Goal: Transaction & Acquisition: Obtain resource

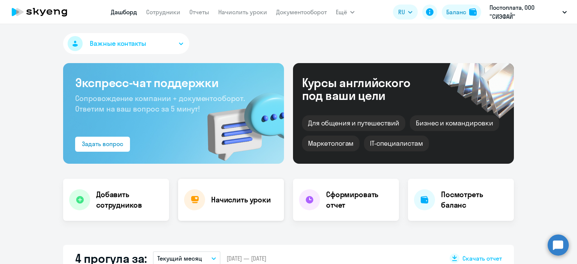
click at [241, 198] on h4 "Начислить уроки" at bounding box center [241, 200] width 60 height 11
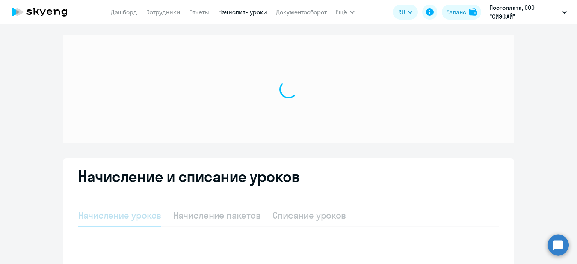
select select "10"
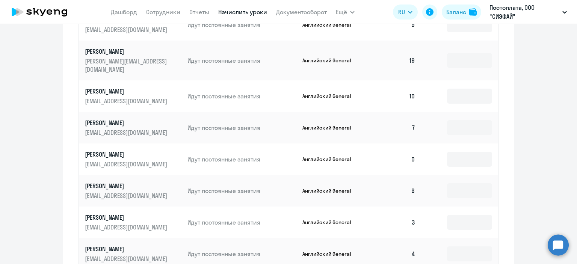
scroll to position [488, 0]
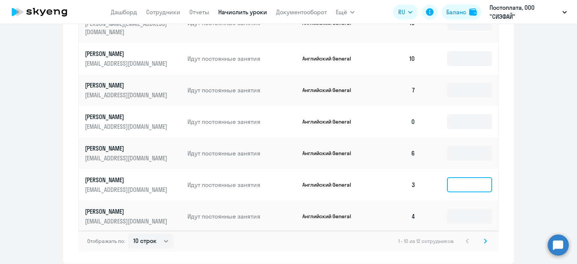
click at [477, 178] on input at bounding box center [469, 184] width 45 height 15
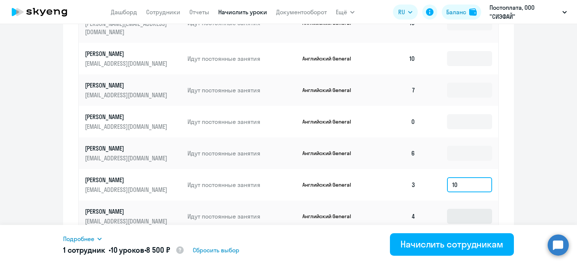
type input "10"
click at [477, 212] on input at bounding box center [469, 216] width 45 height 15
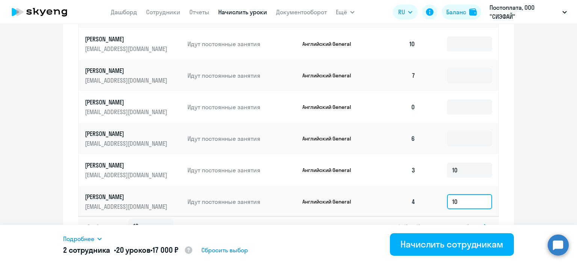
scroll to position [511, 0]
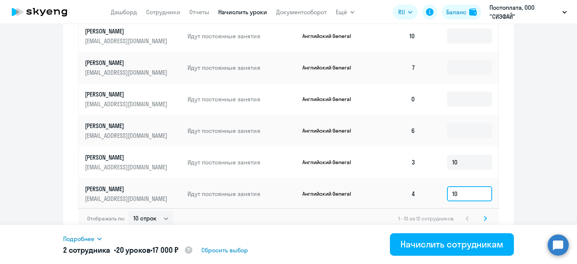
type input "10"
click at [484, 216] on icon at bounding box center [485, 218] width 3 height 5
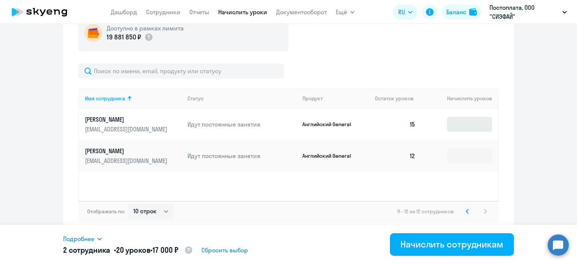
scroll to position [288, 0]
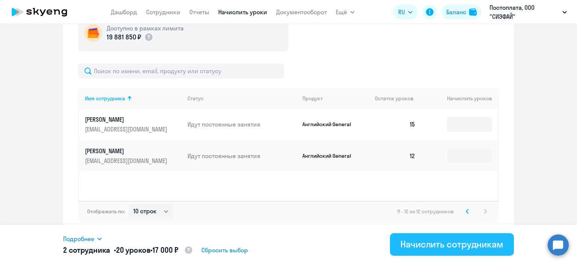
drag, startPoint x: 435, startPoint y: 246, endPoint x: 415, endPoint y: 245, distance: 20.7
click at [435, 245] on div "Начислить сотрудникам" at bounding box center [451, 244] width 103 height 12
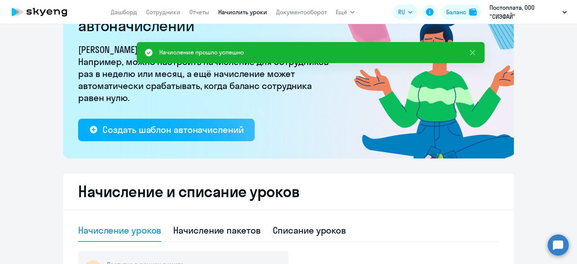
scroll to position [0, 0]
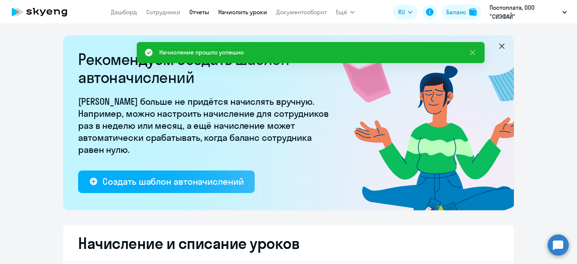
click at [201, 13] on link "Отчеты" at bounding box center [199, 12] width 20 height 8
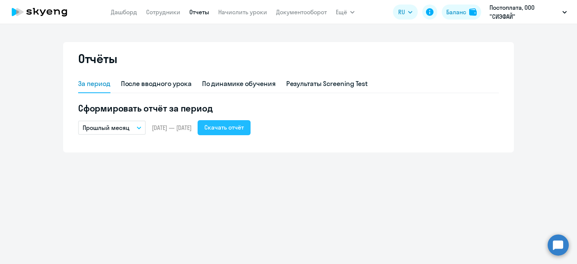
click at [237, 129] on div "Скачать отчёт" at bounding box center [223, 127] width 39 height 9
click at [165, 84] on div "После вводного урока" at bounding box center [156, 84] width 71 height 10
select select "10"
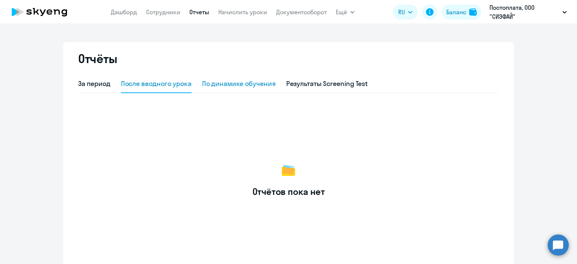
click at [228, 85] on div "По динамике обучения" at bounding box center [239, 84] width 74 height 10
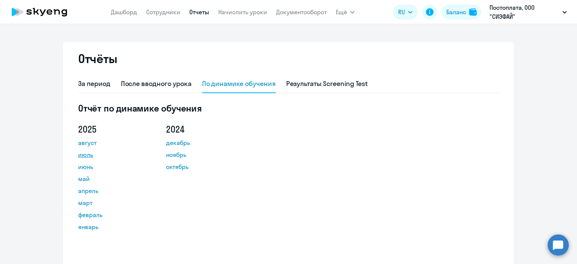
click at [86, 154] on link "июль" at bounding box center [112, 154] width 68 height 9
click at [334, 85] on div "Результаты Screening Test" at bounding box center [327, 84] width 82 height 10
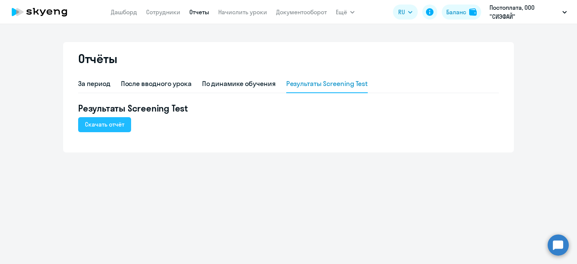
click at [108, 123] on div "Скачать отчёт" at bounding box center [104, 124] width 39 height 9
